Goal: Task Accomplishment & Management: Complete application form

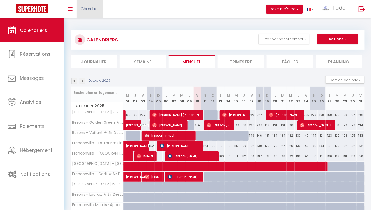
click at [81, 7] on span "Chercher" at bounding box center [90, 9] width 18 height 6
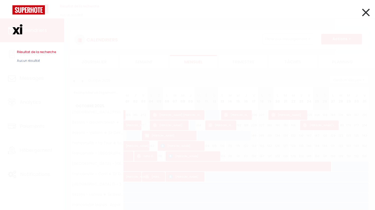
type input "x"
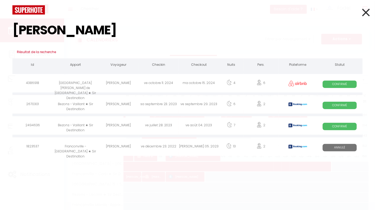
type input "[PERSON_NAME]"
click at [113, 103] on div "[PERSON_NAME]" at bounding box center [118, 104] width 40 height 17
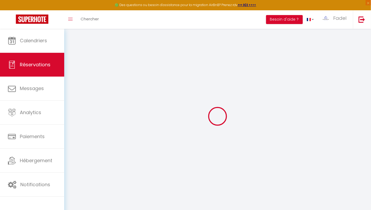
type input "[PERSON_NAME]"
type input "[EMAIL_ADDRESS][DOMAIN_NAME]"
type input "[PHONE_NUMBER]"
type input "411018"
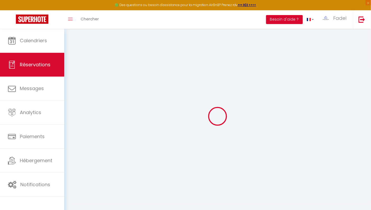
type input "[STREET_ADDRESS]"
type input "[GEOGRAPHIC_DATA][GEOGRAPHIC_DATA]"
select select "BT"
type input "10"
type input "109.34"
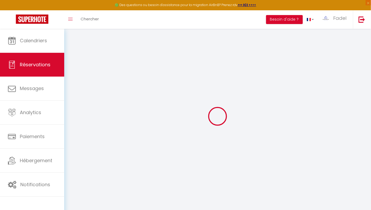
type input "7.3"
select select "7944"
select select "1"
select select
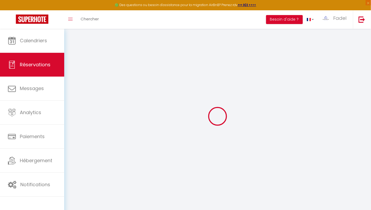
type input "2"
select select "12"
select select "15"
type input "603.2"
checkbox input "false"
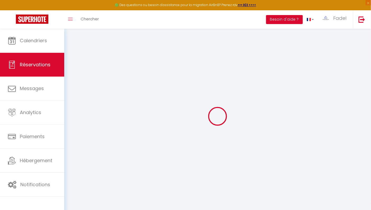
type input "0"
select select "2"
type input "40"
type input "0"
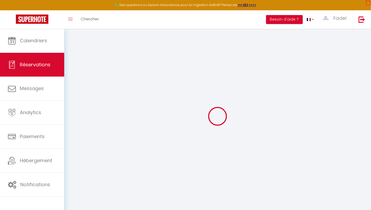
select select
checkbox input "false"
select select
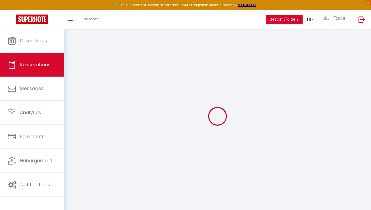
checkbox input "false"
select select
checkbox input "false"
type textarea "** THIS RESERVATION HAS BEEN PRE-PAID ** BOOKING NOTE : Payment charge is EUR 7…"
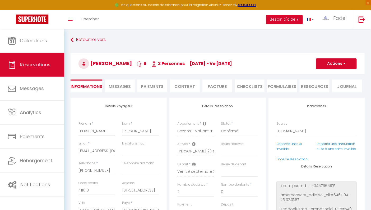
type input "30"
type input "20.56"
select select
checkbox input "false"
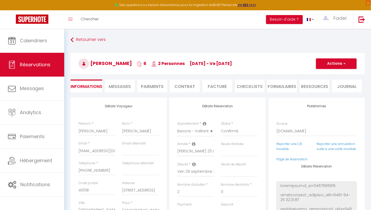
select select
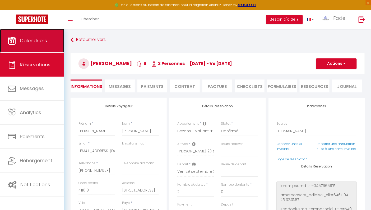
click at [40, 40] on span "Calendriers" at bounding box center [33, 40] width 27 height 7
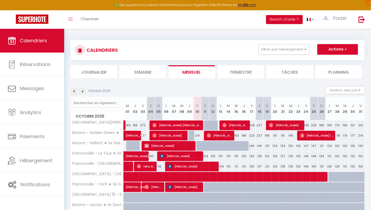
click at [73, 90] on img at bounding box center [74, 92] width 6 height 6
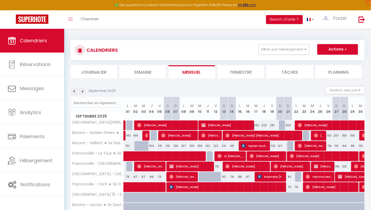
click at [73, 90] on img at bounding box center [74, 92] width 6 height 6
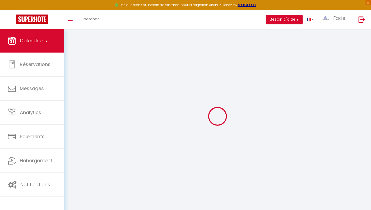
select select
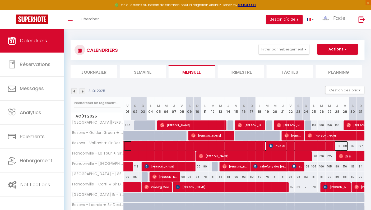
click at [231, 145] on span at bounding box center [238, 146] width 219 height 10
select select "OK"
select select "0"
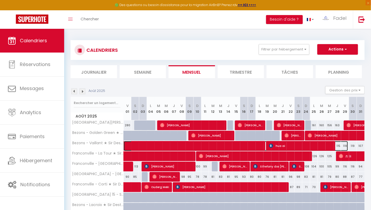
select select "1"
select select
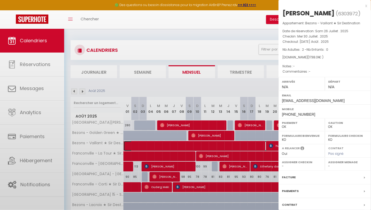
select select "39853"
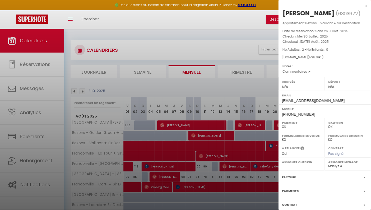
click at [71, 91] on div at bounding box center [185, 105] width 371 height 210
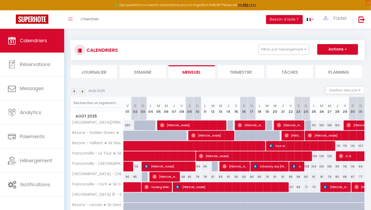
click at [72, 91] on img at bounding box center [74, 92] width 6 height 6
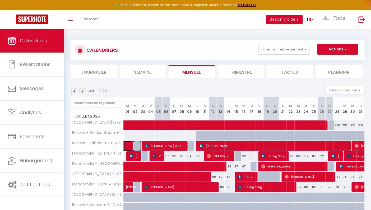
click at [129, 149] on span at bounding box center [135, 146] width 12 height 10
select select "KO"
select select "18708"
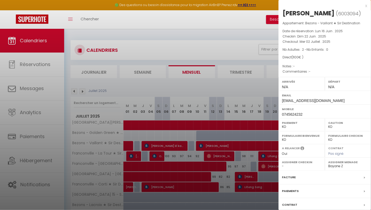
click at [74, 92] on div at bounding box center [185, 105] width 371 height 210
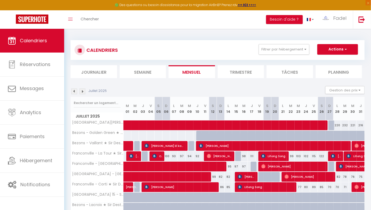
click at [75, 92] on img at bounding box center [74, 92] width 6 height 6
select select "KO"
select select "0"
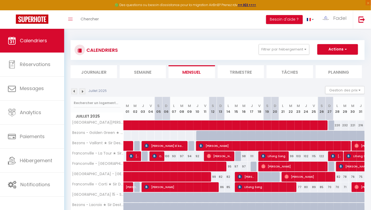
select select "18708"
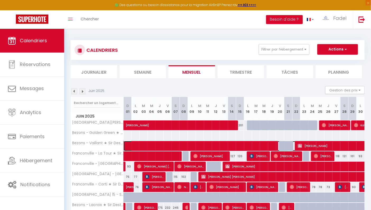
click at [220, 146] on span at bounding box center [244, 146] width 231 height 10
select select "OK"
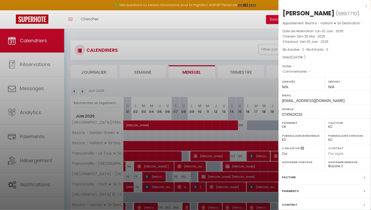
click at [75, 92] on div at bounding box center [185, 105] width 371 height 210
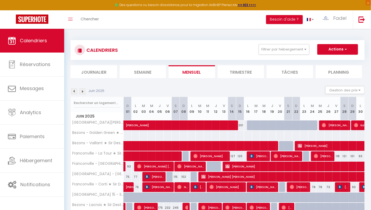
click at [75, 92] on img at bounding box center [74, 92] width 6 height 6
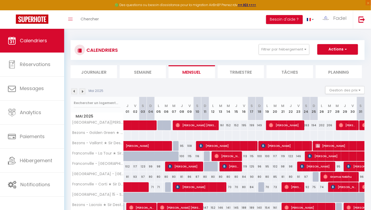
click at [74, 91] on img at bounding box center [74, 92] width 6 height 6
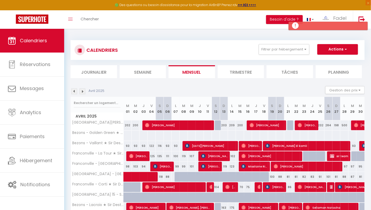
click at [73, 92] on img at bounding box center [74, 92] width 6 height 6
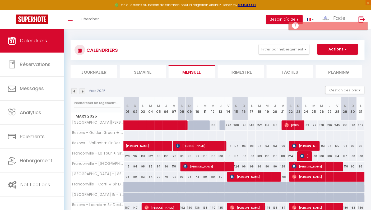
click at [75, 91] on img at bounding box center [74, 92] width 6 height 6
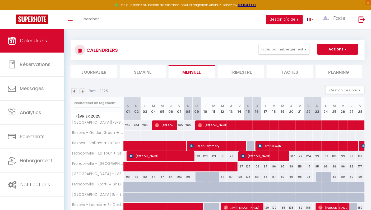
click at [76, 93] on img at bounding box center [74, 92] width 6 height 6
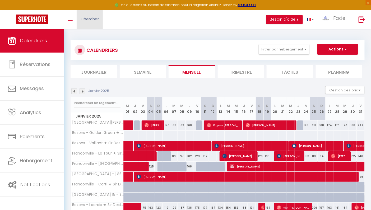
click at [95, 16] on span "Chercher" at bounding box center [90, 19] width 18 height 6
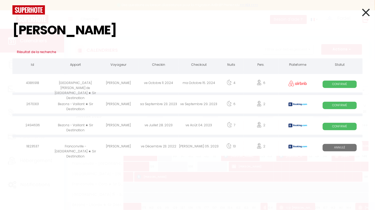
type input "[PERSON_NAME]"
click at [368, 11] on icon at bounding box center [366, 12] width 8 height 13
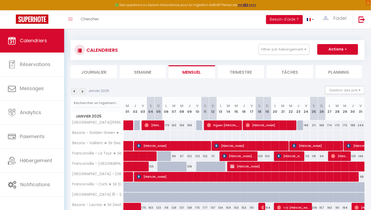
click at [82, 91] on img at bounding box center [83, 92] width 6 height 6
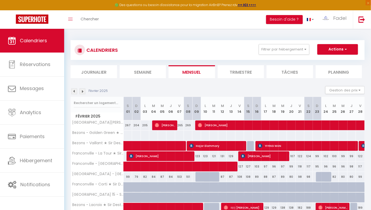
click at [82, 91] on img at bounding box center [83, 92] width 6 height 6
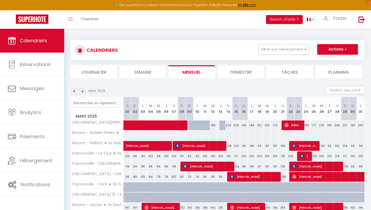
click at [82, 91] on img at bounding box center [83, 92] width 6 height 6
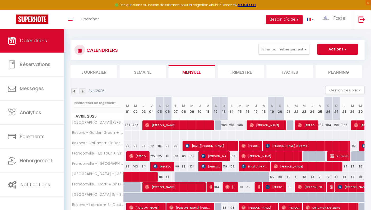
click at [82, 91] on img at bounding box center [83, 92] width 6 height 6
